Goal: Task Accomplishment & Management: Manage account settings

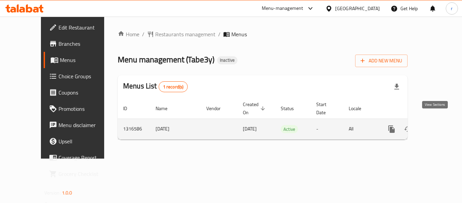
click at [436, 125] on icon "enhanced table" at bounding box center [440, 129] width 8 height 8
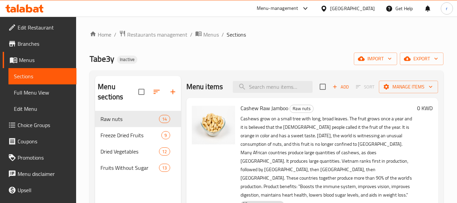
click at [355, 51] on div "Home / Restaurants management / Menus / Sections Tabe3y Inactive import export …" at bounding box center [267, 157] width 354 height 254
click at [365, 59] on span "import" at bounding box center [375, 58] width 32 height 8
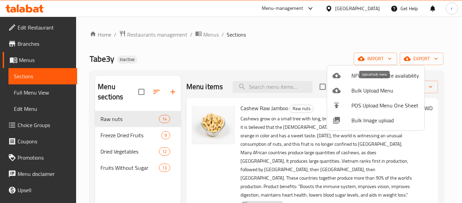
click at [355, 89] on span "Bulk Upload Menu" at bounding box center [386, 90] width 68 height 8
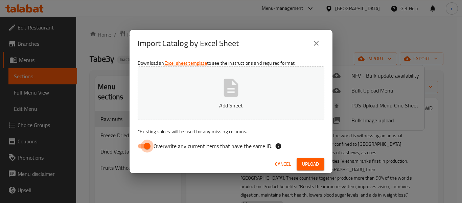
click at [150, 148] on input "Overwrite any current items that have the same ID." at bounding box center [147, 145] width 39 height 13
checkbox input "false"
click at [200, 106] on p "Add Sheet" at bounding box center [231, 105] width 166 height 8
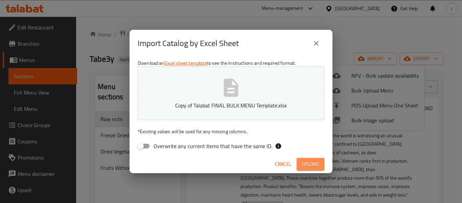
click at [315, 160] on span "Upload" at bounding box center [310, 164] width 17 height 8
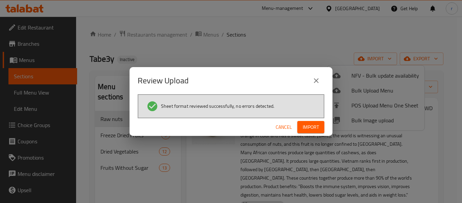
click at [303, 122] on button "Import" at bounding box center [310, 127] width 27 height 13
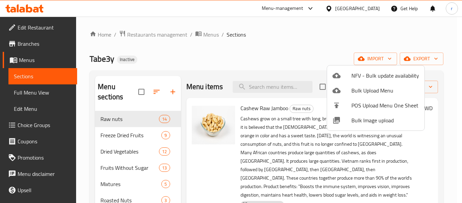
click at [461, 35] on div at bounding box center [231, 101] width 462 height 203
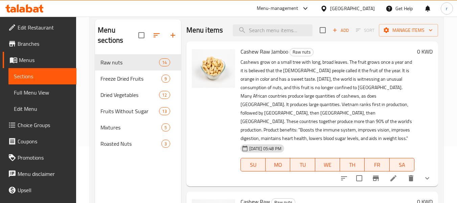
scroll to position [58, 0]
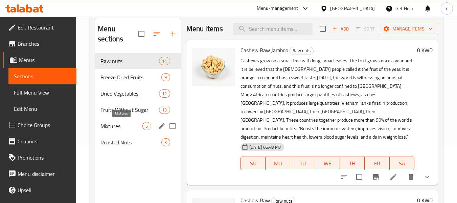
click at [110, 129] on span "Mixtures" at bounding box center [121, 126] width 42 height 8
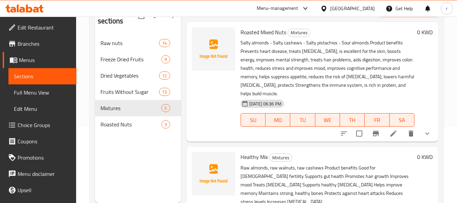
scroll to position [79, 0]
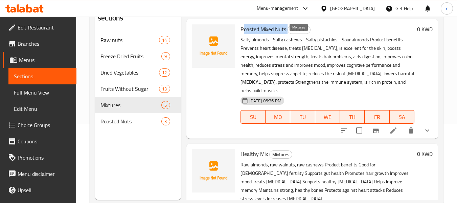
drag, startPoint x: 242, startPoint y: 40, endPoint x: 287, endPoint y: 40, distance: 45.0
click at [287, 34] on h6 "Roasted Mixed Nuts Mixtures" at bounding box center [328, 28] width 174 height 9
click at [253, 34] on span "Roasted Mixed Nuts" at bounding box center [264, 29] width 46 height 10
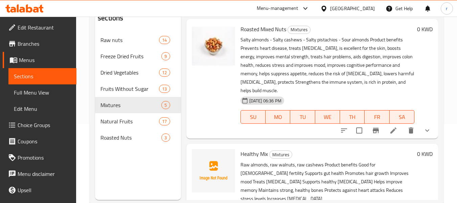
click at [238, 166] on div "Healthy Mix Mixtures Raw almonds, raw walnuts, raw cashews Product benefits Goo…" at bounding box center [327, 194] width 179 height 97
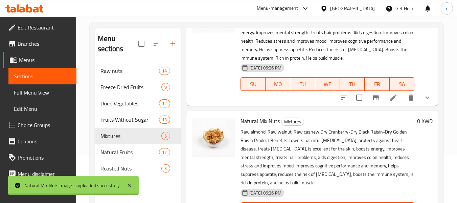
scroll to position [95, 0]
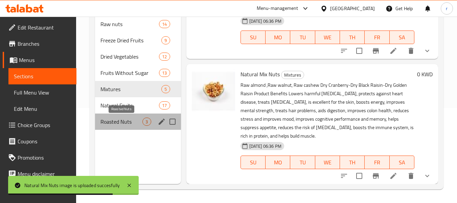
click at [108, 118] on span "Roasted Nuts" at bounding box center [121, 121] width 42 height 8
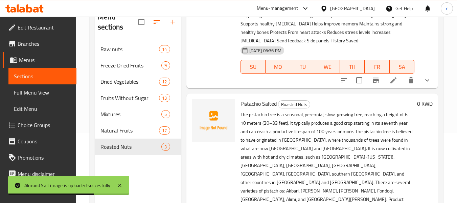
scroll to position [308, 0]
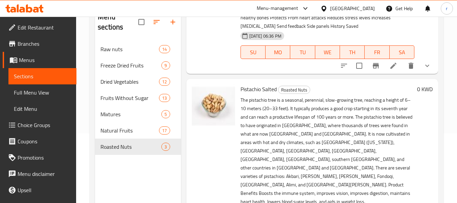
click at [32, 91] on span "Full Menu View" at bounding box center [42, 92] width 57 height 8
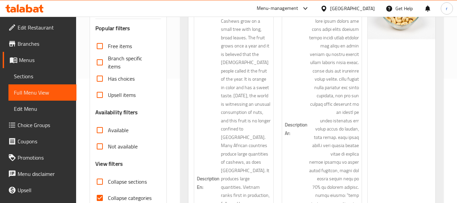
scroll to position [135, 0]
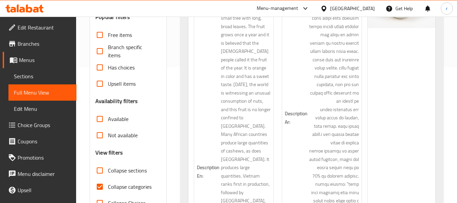
click at [99, 184] on input "Collapse categories" at bounding box center [100, 186] width 16 height 16
checkbox input "false"
click at [102, 167] on input "Collapse sections" at bounding box center [100, 170] width 16 height 16
checkbox input "true"
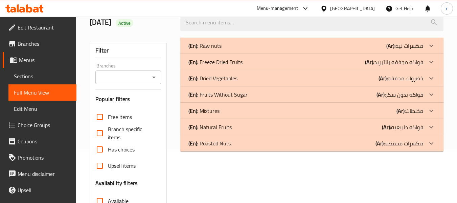
scroll to position [50, 0]
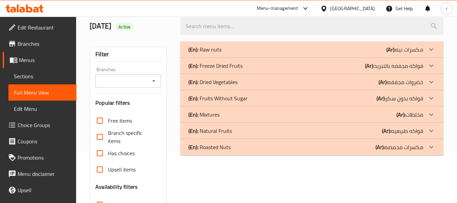
click at [219, 150] on p "(En): Roasted Nuts" at bounding box center [209, 147] width 42 height 8
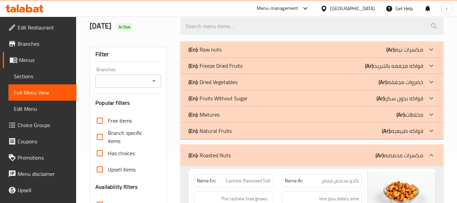
click at [222, 117] on div "(En): Mixtures (Ar): مخلطات" at bounding box center [305, 114] width 235 height 8
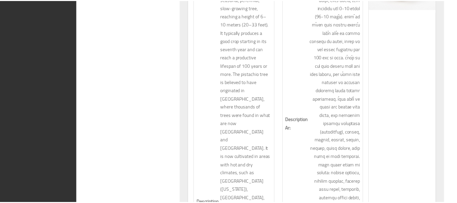
scroll to position [3710, 0]
